Goal: Use online tool/utility: Utilize a website feature to perform a specific function

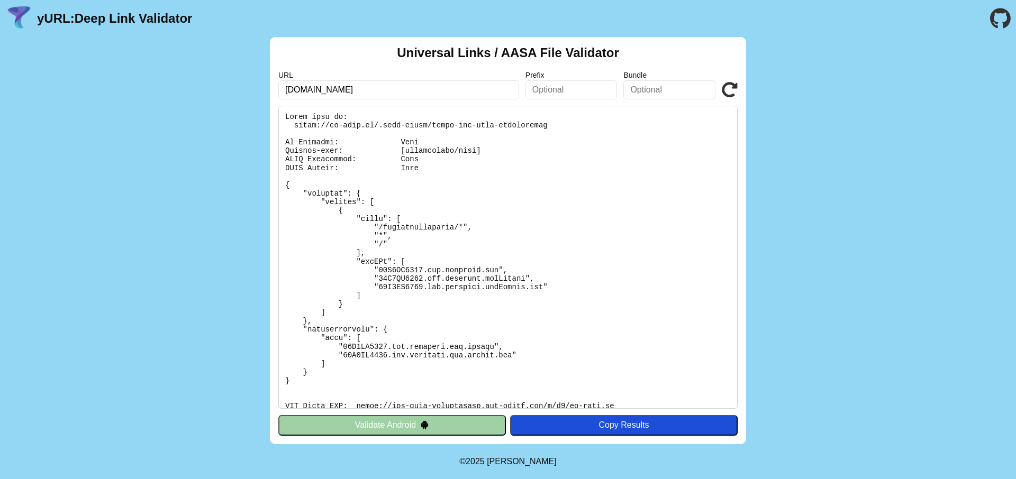
click at [462, 88] on input "ai-care.id" at bounding box center [398, 89] width 241 height 19
paste input "katherine-dev.atmatech"
type input "[DOMAIN_NAME]"
click button "Validate" at bounding box center [0, 0] width 0 height 0
click at [842, 172] on div "Universal Links / AASA File Validator URL [DOMAIN_NAME] Prefix Bundle Validate …" at bounding box center [508, 240] width 1016 height 407
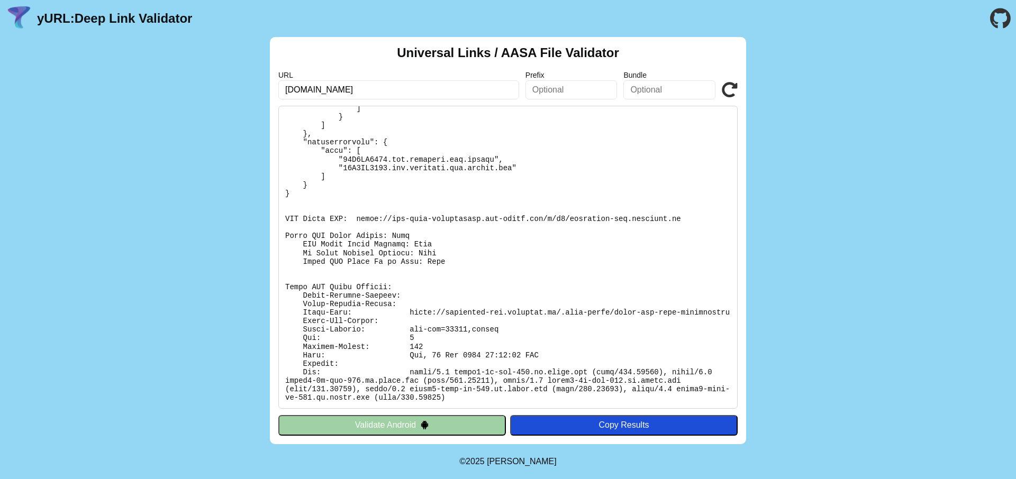
scroll to position [196, 0]
click at [365, 211] on pre at bounding box center [507, 257] width 459 height 303
drag, startPoint x: 365, startPoint y: 211, endPoint x: 673, endPoint y: 210, distance: 308.5
click at [673, 210] on pre at bounding box center [507, 257] width 459 height 303
copy pre "[URL][DOMAIN_NAME][PERSON_NAME][DOMAIN_NAME]"
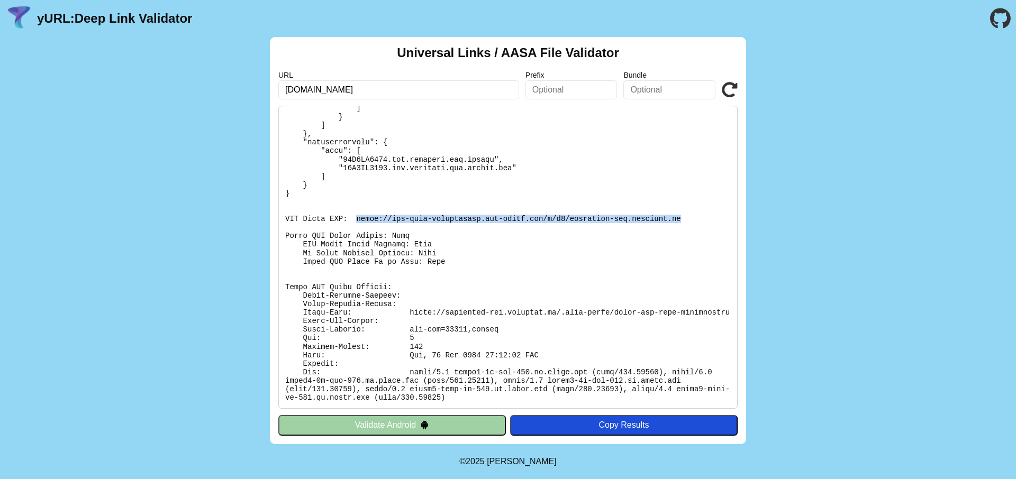
click at [407, 425] on button "Validate Android" at bounding box center [392, 425] width 228 height 20
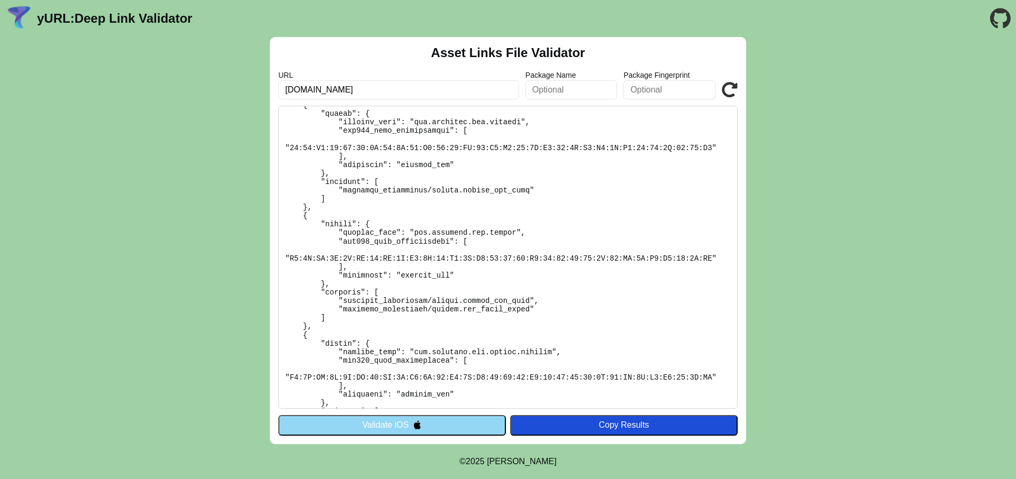
scroll to position [256, 0]
